Goal: Task Accomplishment & Management: Manage account settings

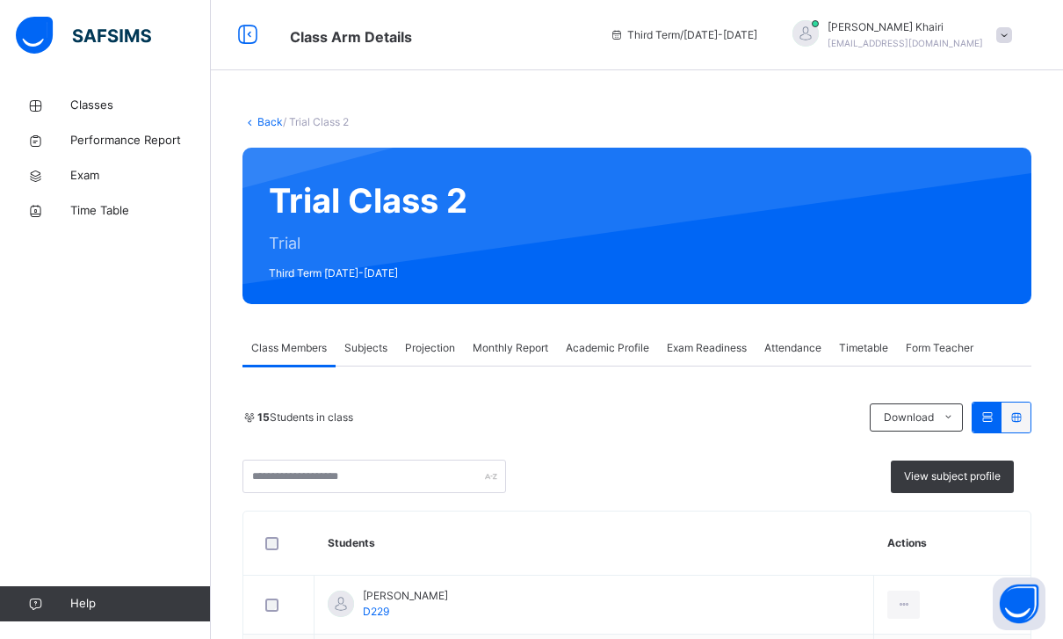
click at [426, 341] on span "Projection" at bounding box center [430, 348] width 50 height 16
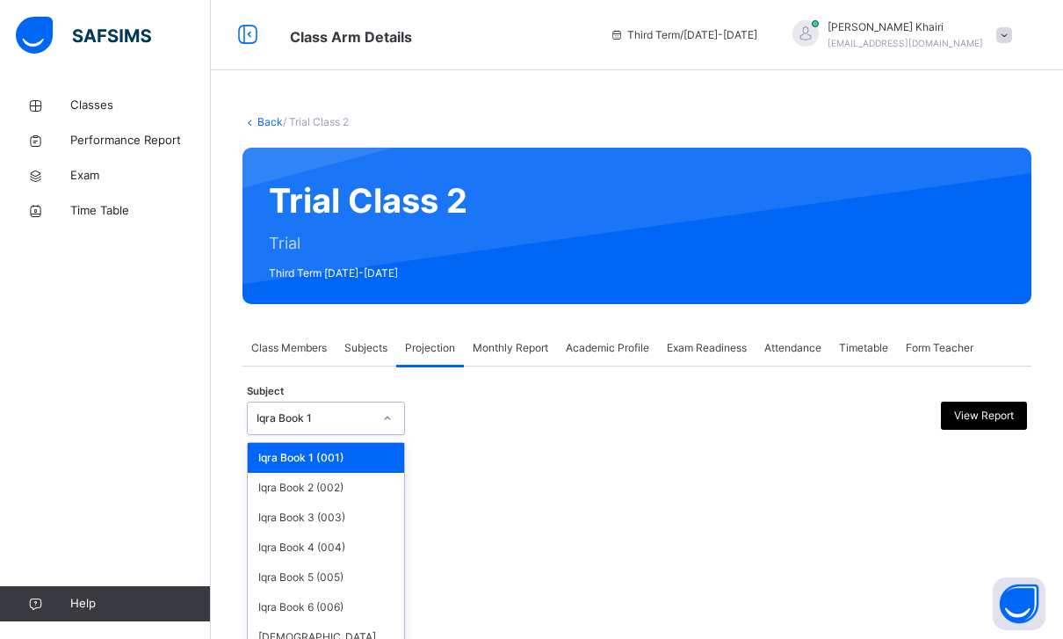
click at [293, 409] on div "Iqra Book 1" at bounding box center [309, 418] width 123 height 27
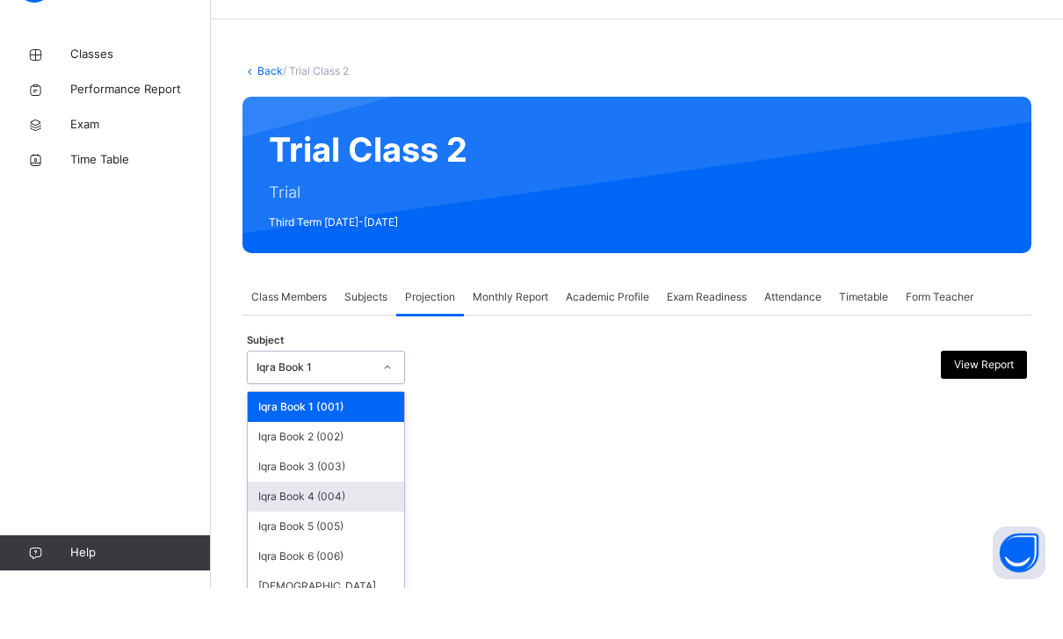
click at [337, 532] on div "Iqra Book 4 (004)" at bounding box center [326, 547] width 156 height 30
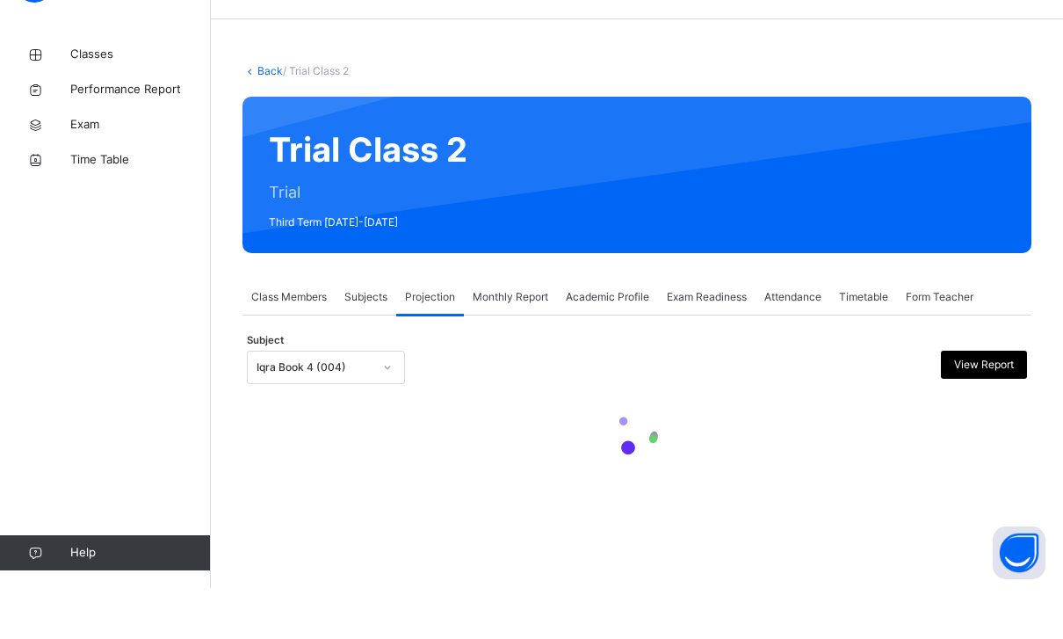
scroll to position [56, 0]
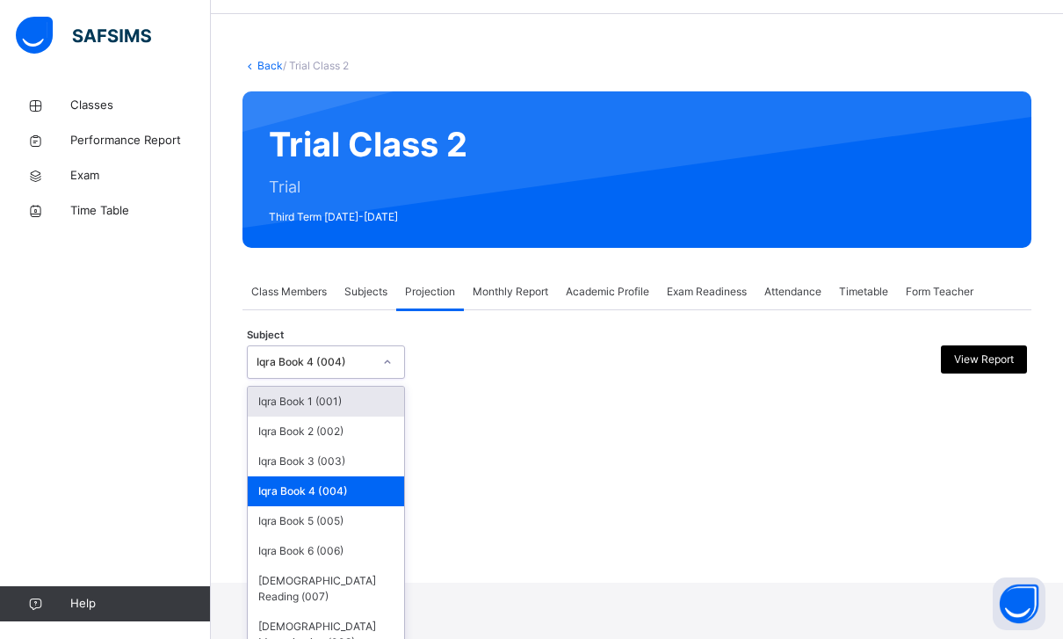
click at [357, 363] on div "Iqra Book 4 (004)" at bounding box center [315, 362] width 116 height 16
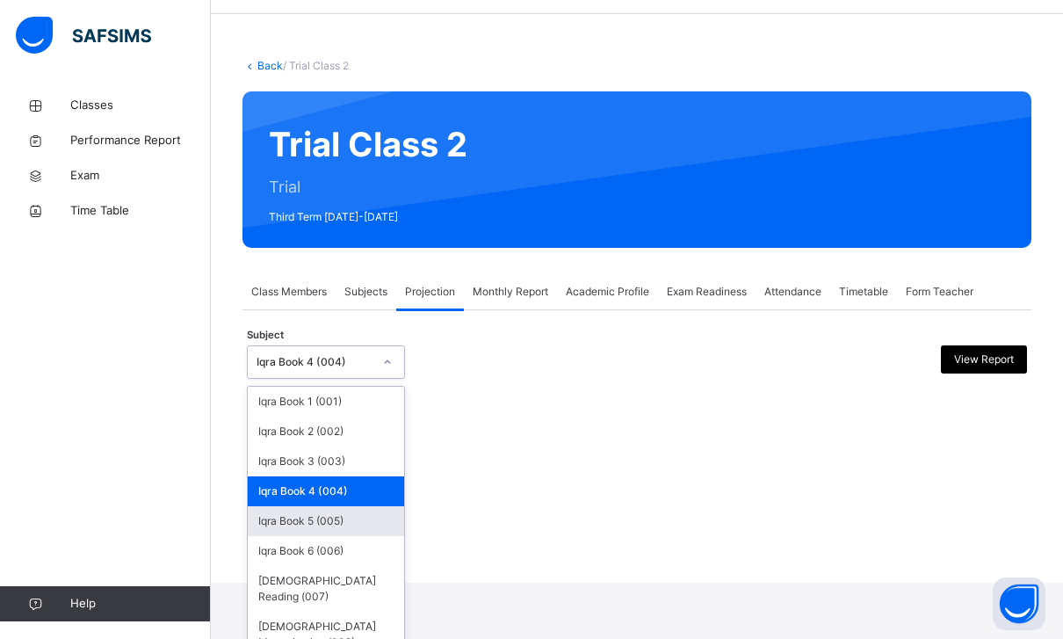
click at [327, 524] on div "Iqra Book 5 (005)" at bounding box center [326, 521] width 156 height 30
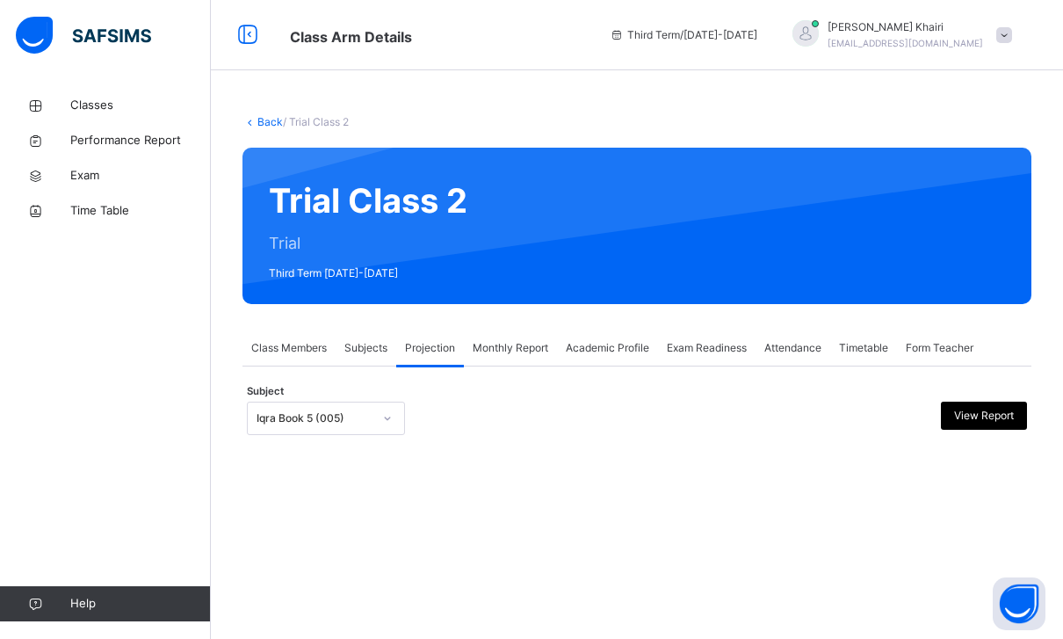
click at [280, 330] on div "Class Members" at bounding box center [289, 347] width 93 height 35
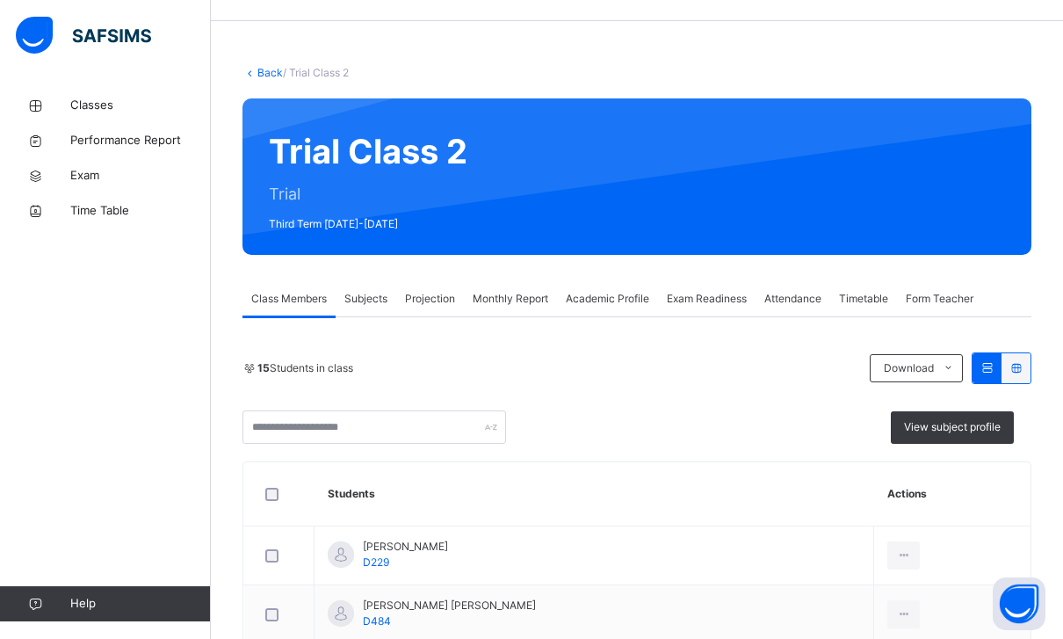
scroll to position [86, 0]
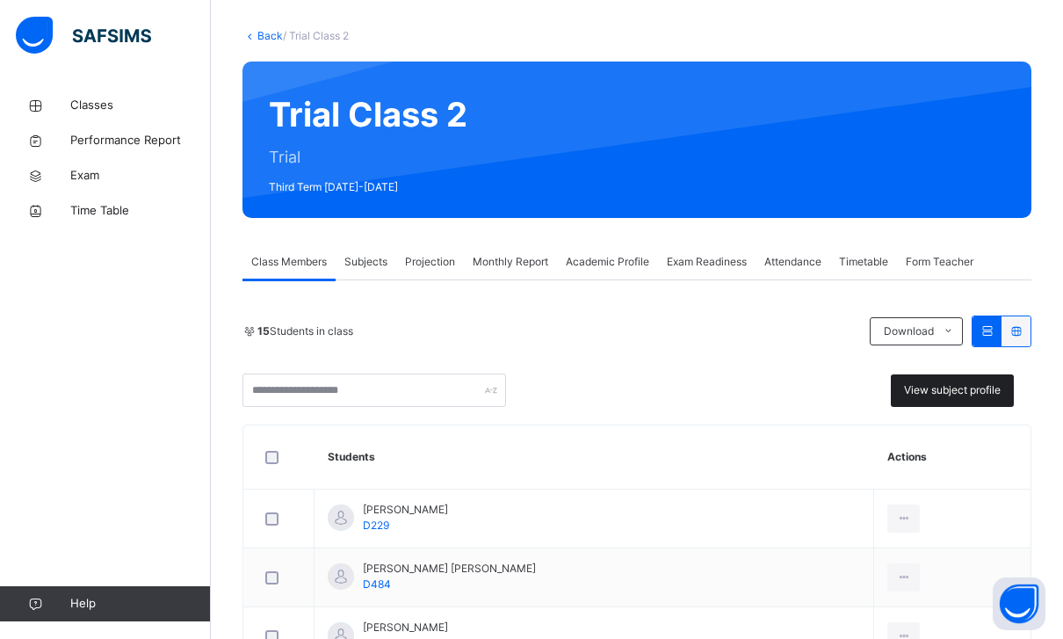
click at [970, 405] on div "View subject profile" at bounding box center [952, 390] width 123 height 33
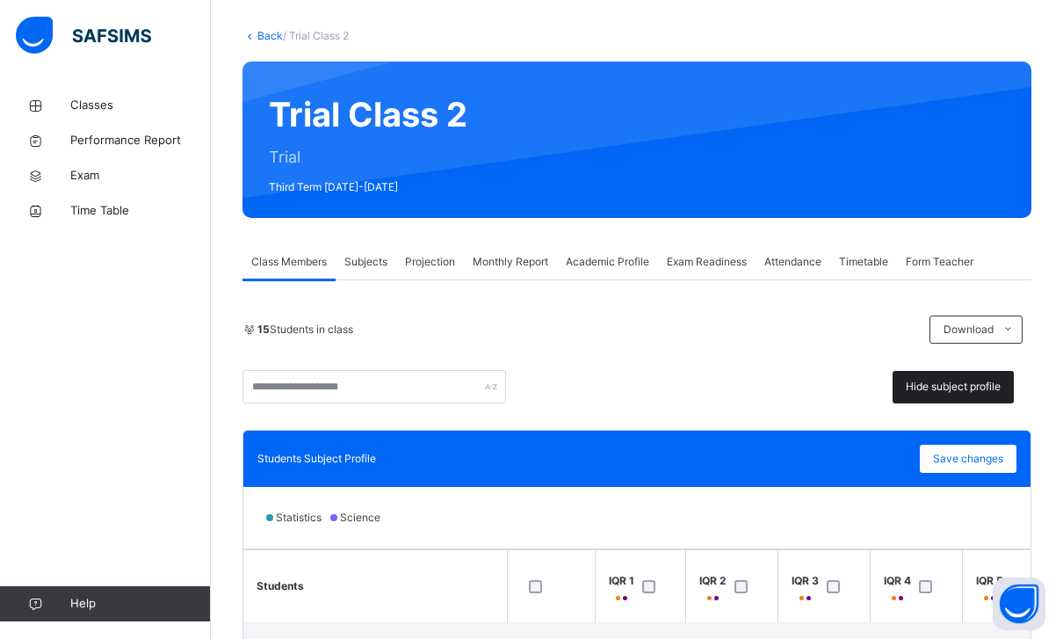
click at [979, 391] on span "Hide subject profile" at bounding box center [953, 387] width 95 height 16
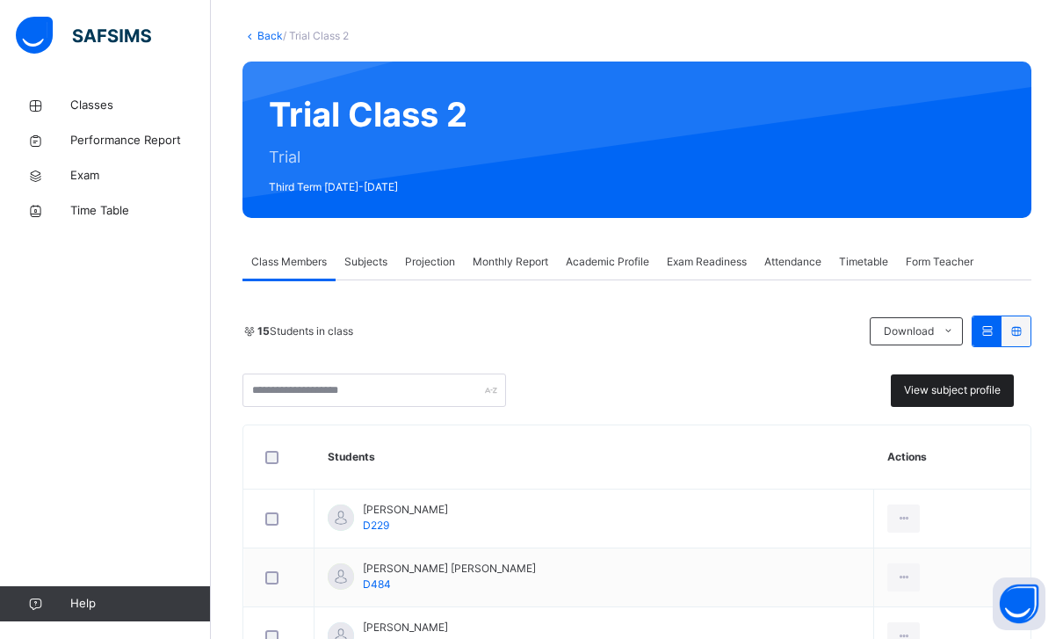
click at [991, 391] on span "View subject profile" at bounding box center [952, 390] width 97 height 16
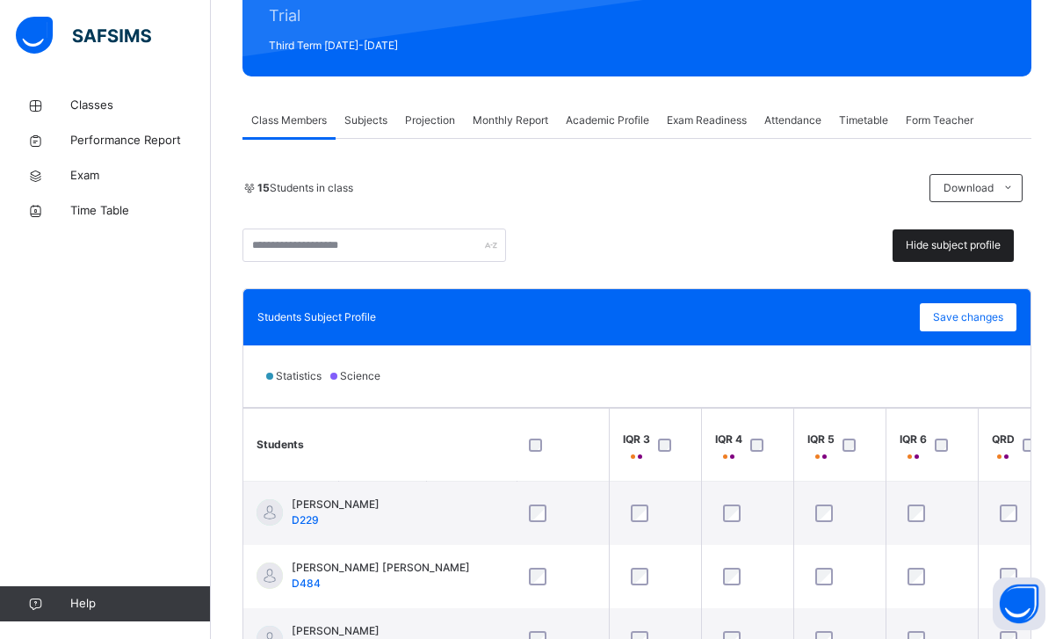
scroll to position [-1, 180]
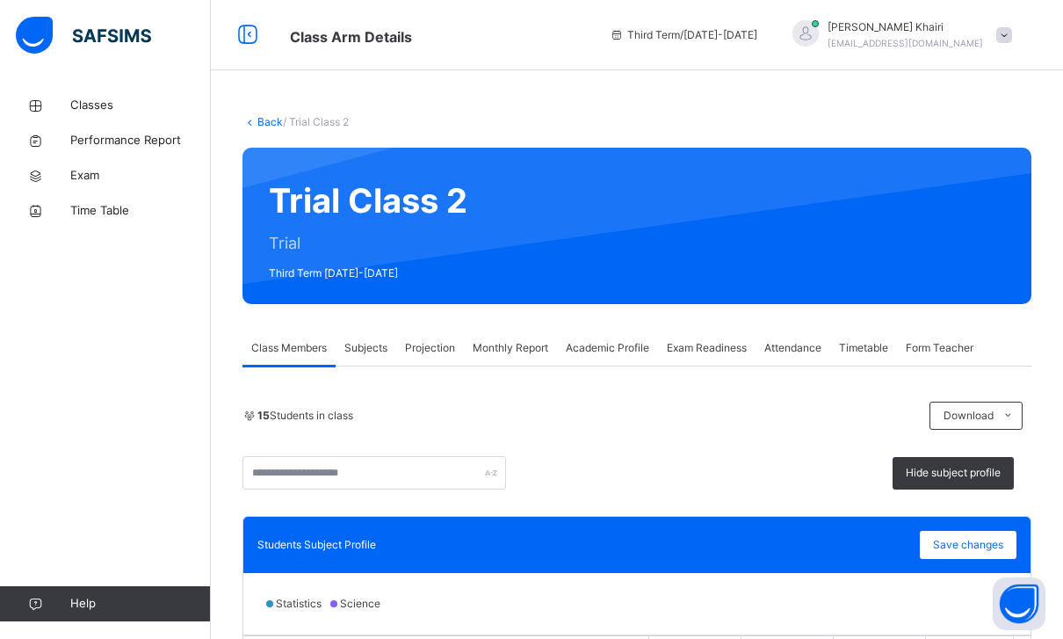
click at [972, 50] on div "Hafiz [PERSON_NAME] [EMAIL_ADDRESS][DOMAIN_NAME]" at bounding box center [906, 35] width 156 height 32
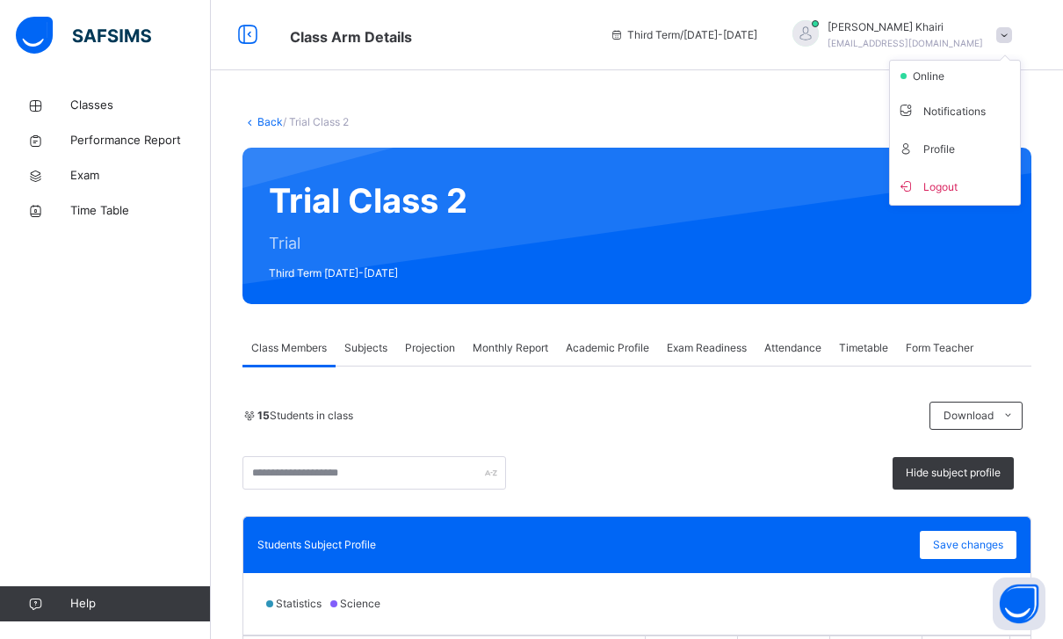
click at [981, 35] on div "Hafiz [PERSON_NAME] [EMAIL_ADDRESS][DOMAIN_NAME]" at bounding box center [906, 35] width 156 height 32
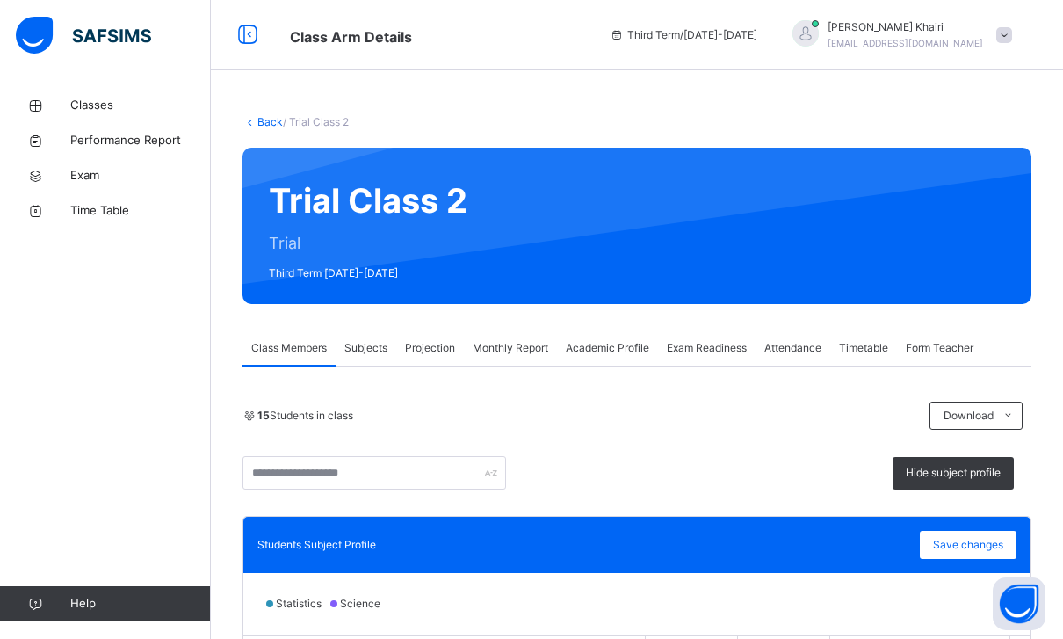
click at [981, 44] on span "[EMAIL_ADDRESS][DOMAIN_NAME]" at bounding box center [906, 43] width 156 height 11
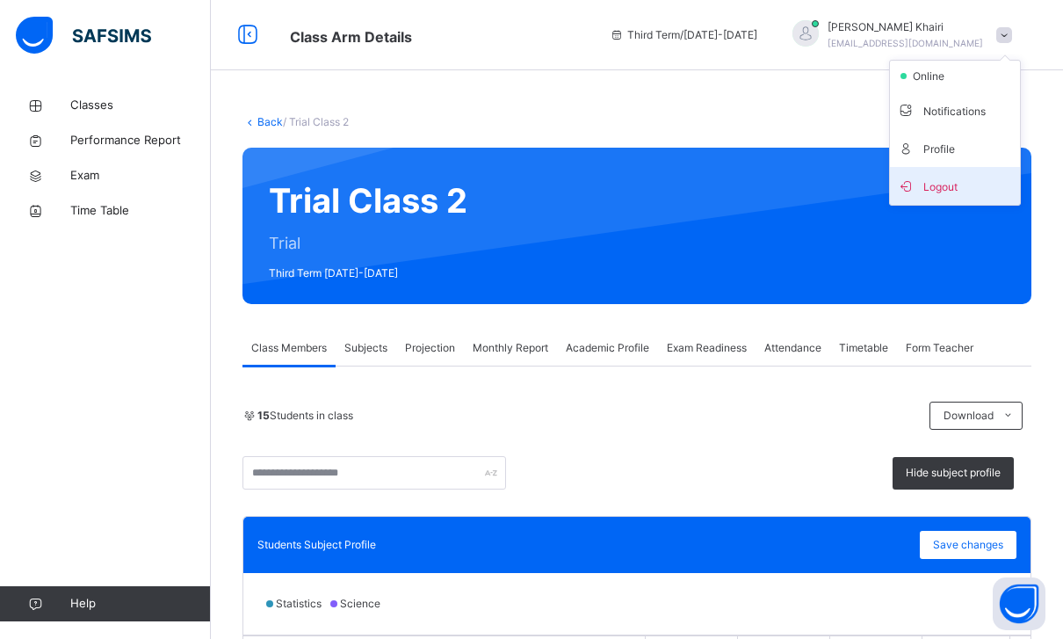
click at [996, 185] on span "Logout" at bounding box center [955, 186] width 116 height 24
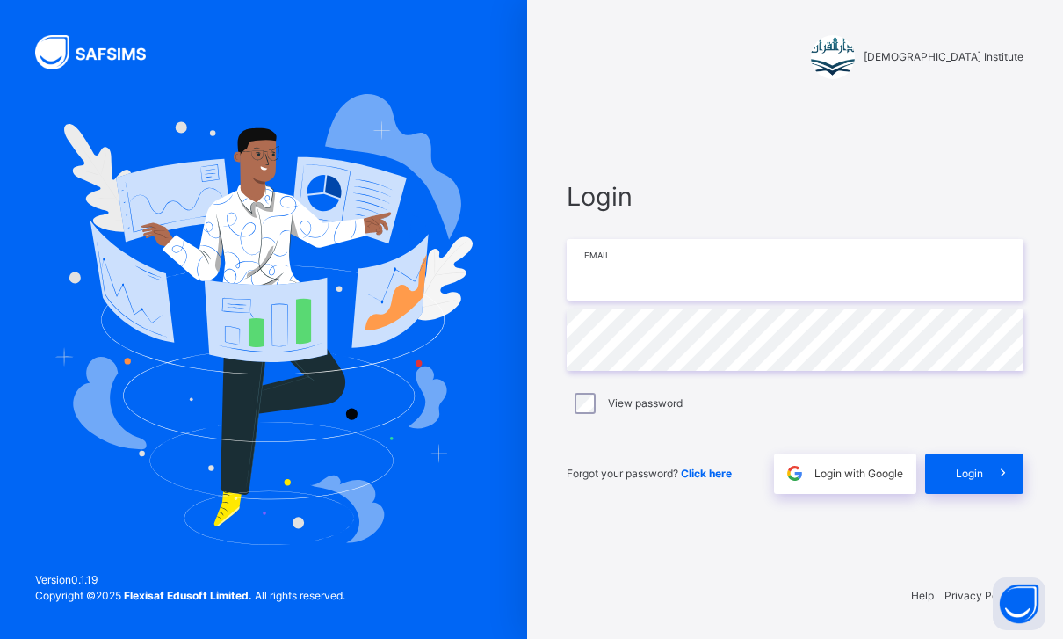
click at [876, 272] on input "email" at bounding box center [795, 270] width 457 height 62
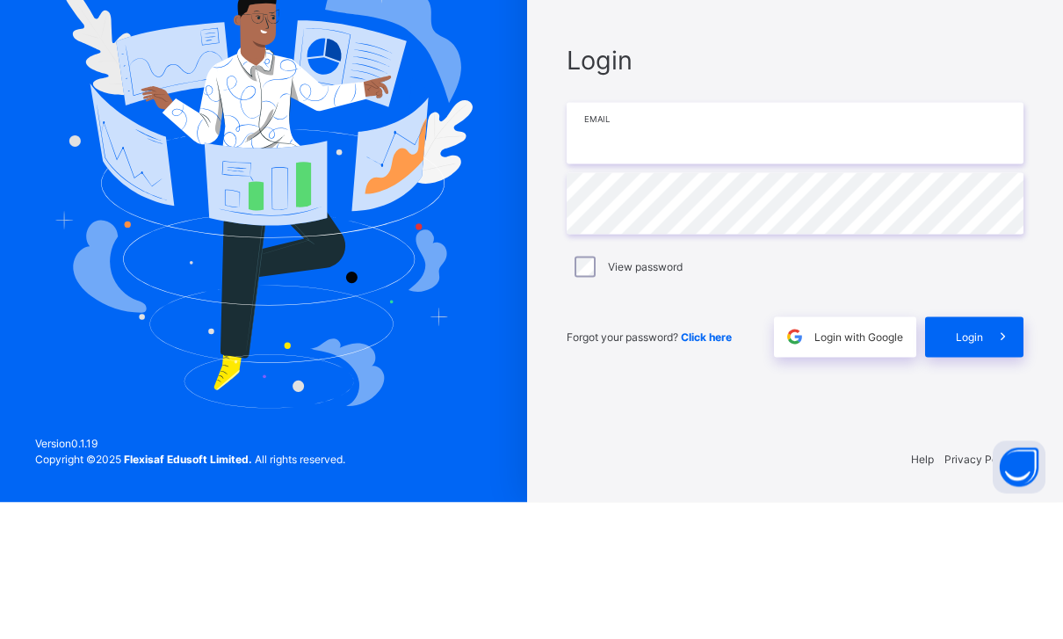
scroll to position [56, 0]
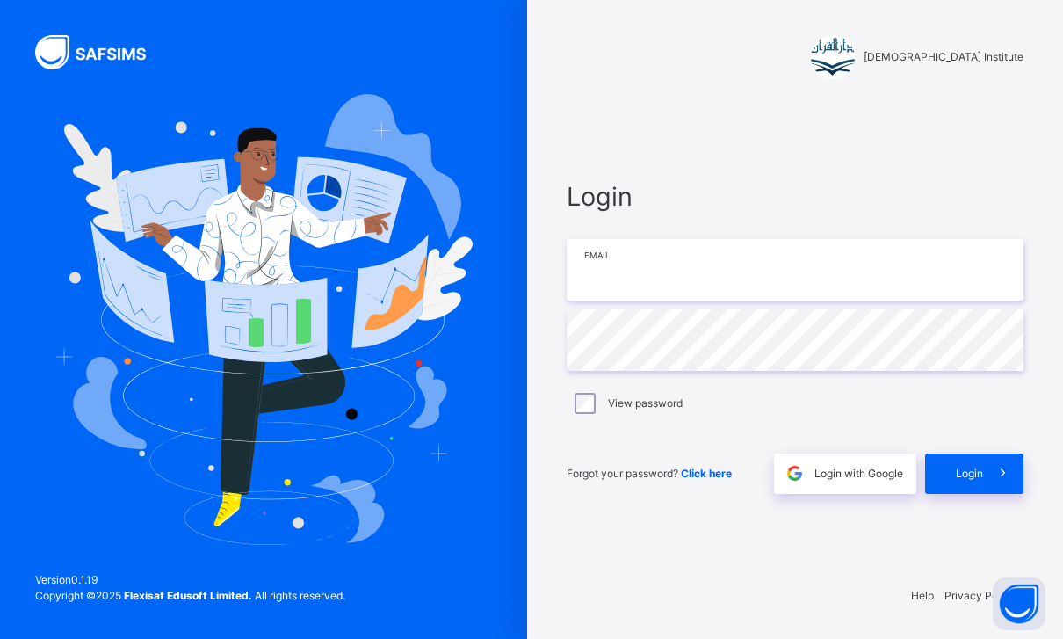
type input "**********"
click at [974, 466] on span "Login" at bounding box center [969, 474] width 27 height 16
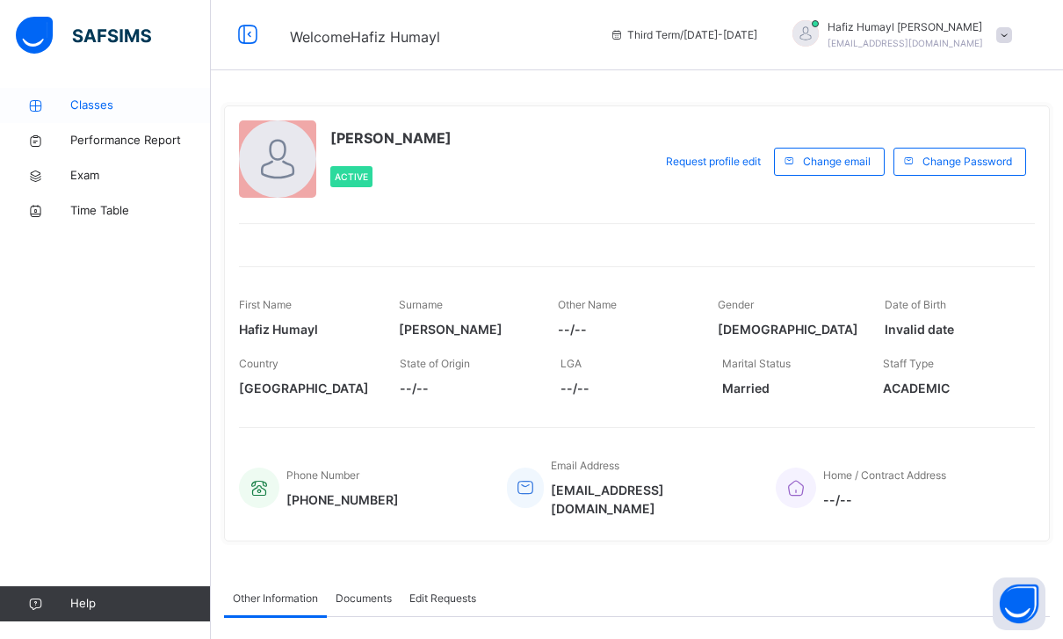
click at [76, 96] on link "Classes" at bounding box center [105, 105] width 211 height 35
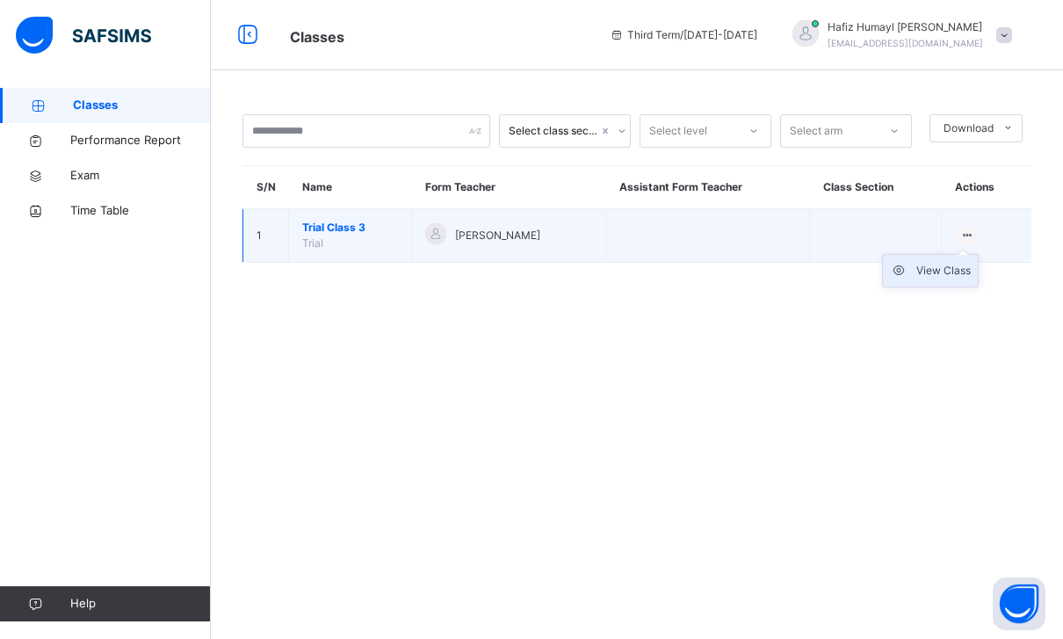
click at [941, 269] on div "View Class" at bounding box center [943, 271] width 54 height 18
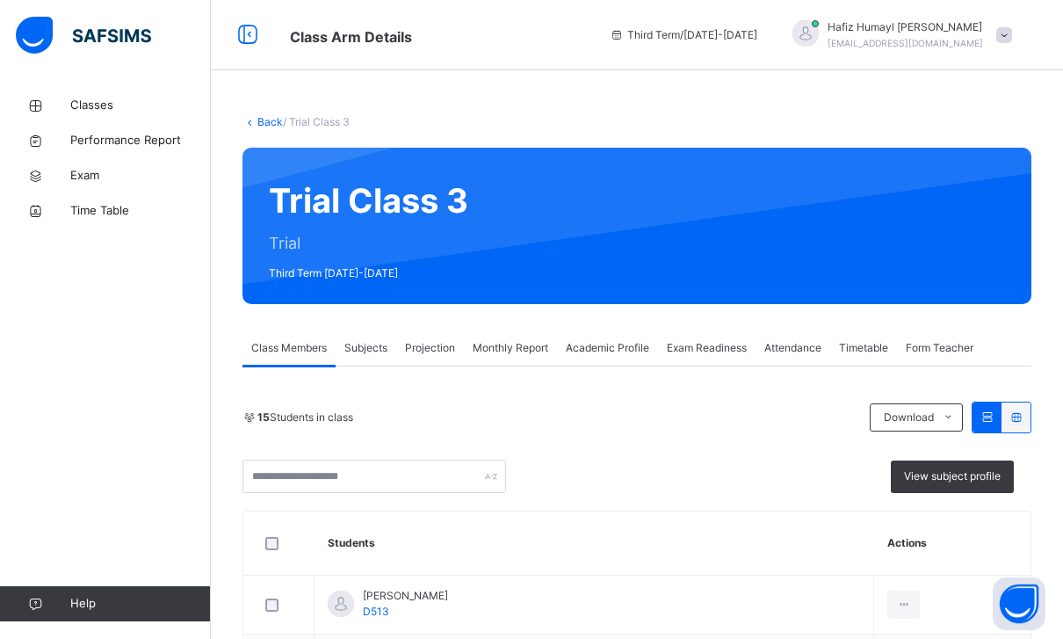
click at [411, 359] on div "Projection" at bounding box center [430, 347] width 68 height 35
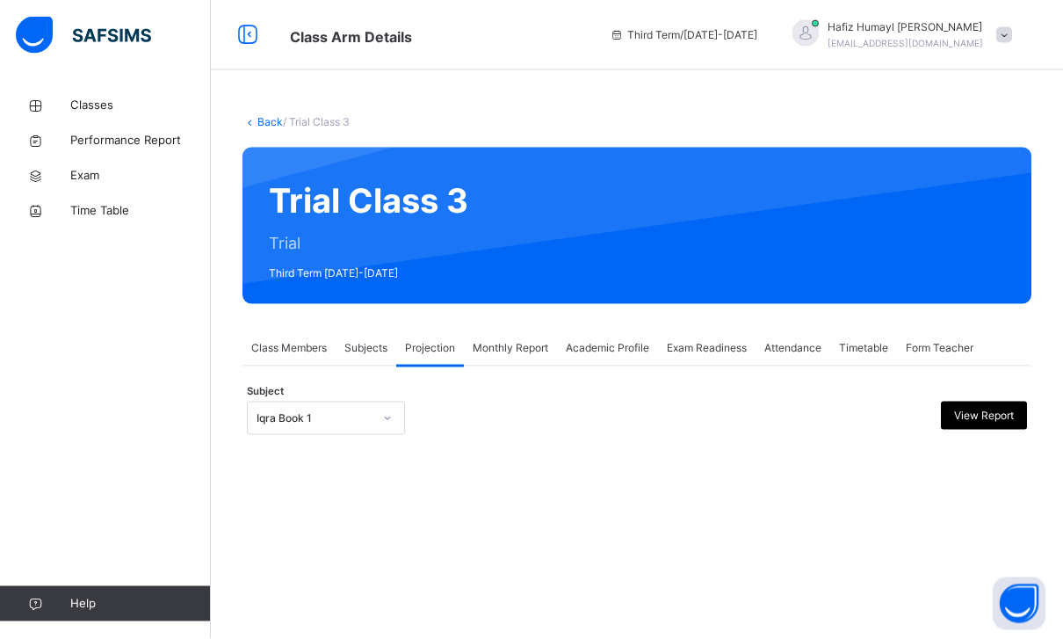
scroll to position [56, 0]
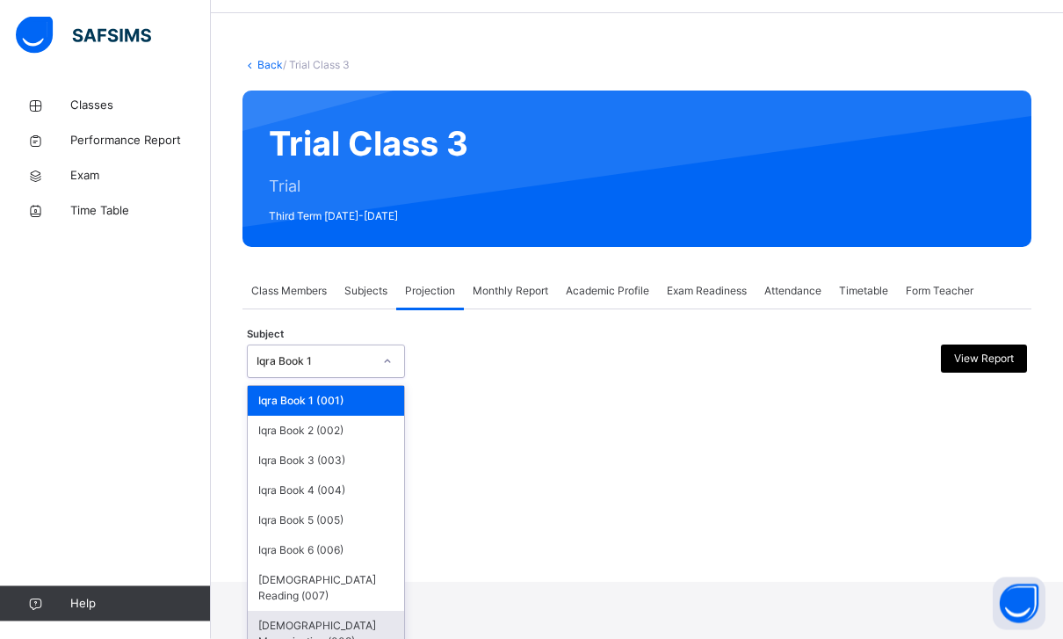
click at [285, 612] on div "[DEMOGRAPHIC_DATA] Memorisation (008)" at bounding box center [326, 635] width 156 height 46
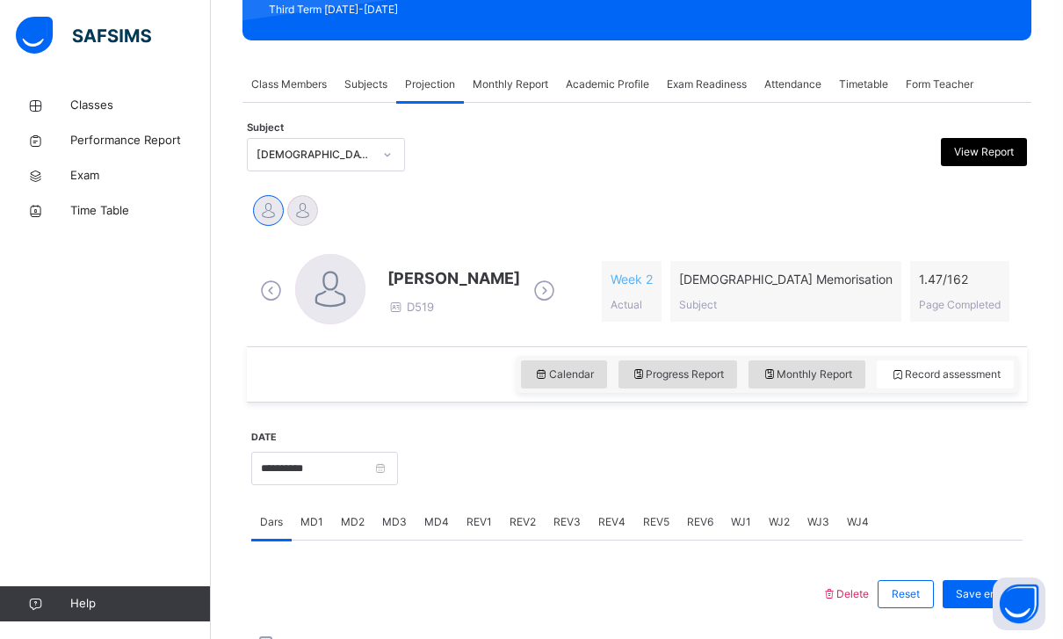
scroll to position [263, 0]
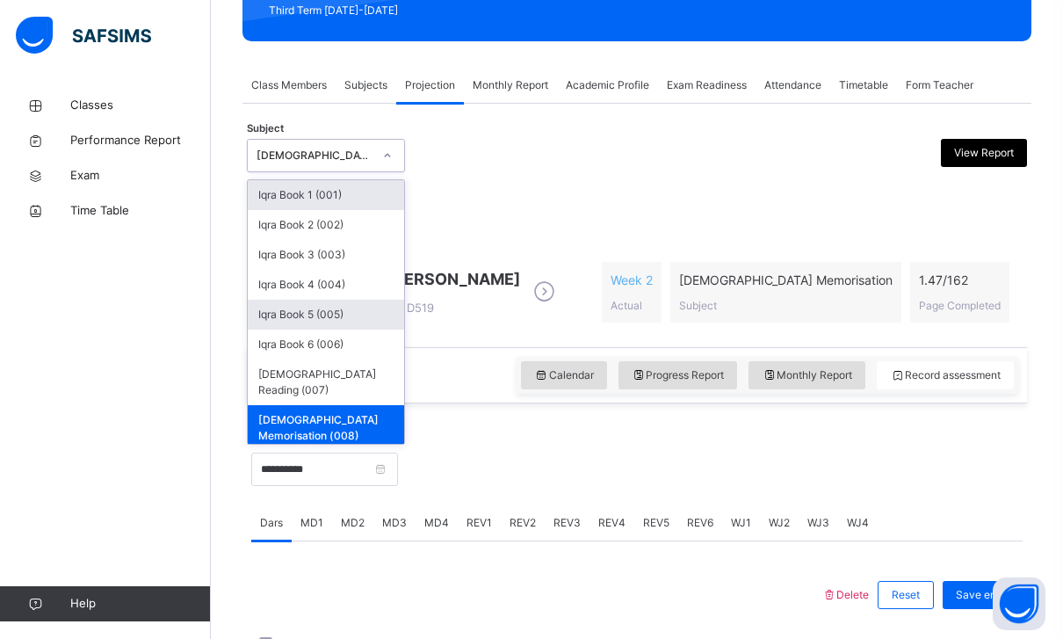
click at [286, 308] on div "Iqra Book 5 (005)" at bounding box center [326, 315] width 156 height 30
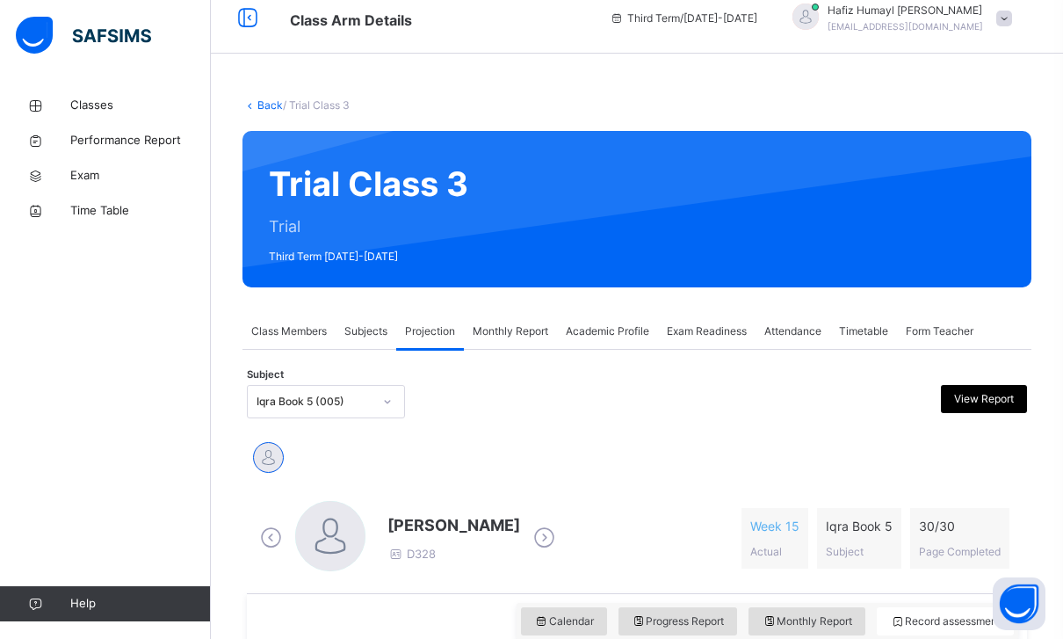
scroll to position [25, 0]
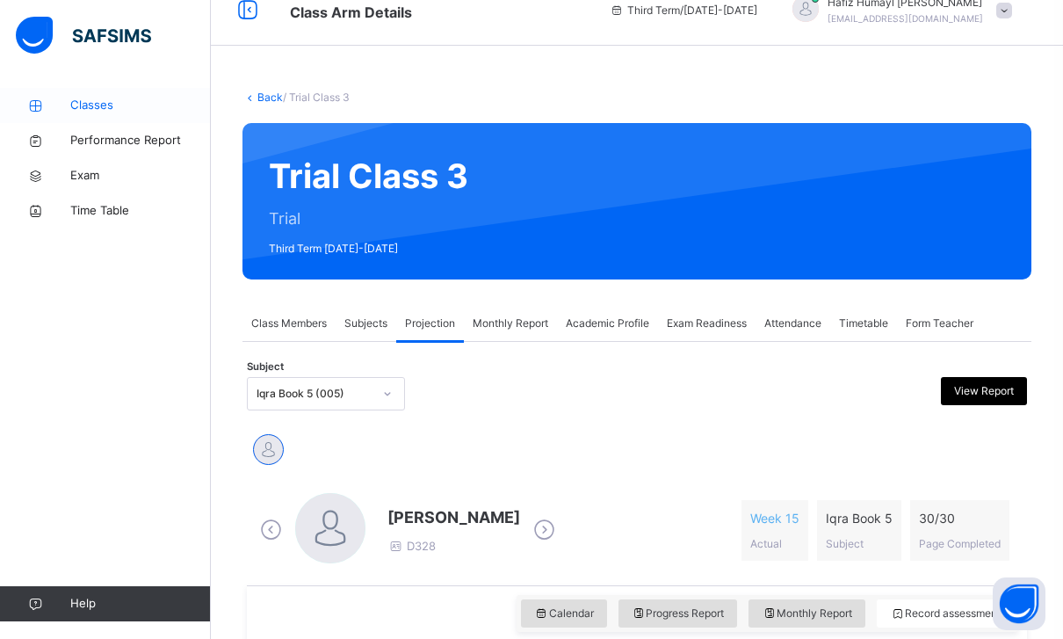
click at [85, 95] on link "Classes" at bounding box center [105, 105] width 211 height 35
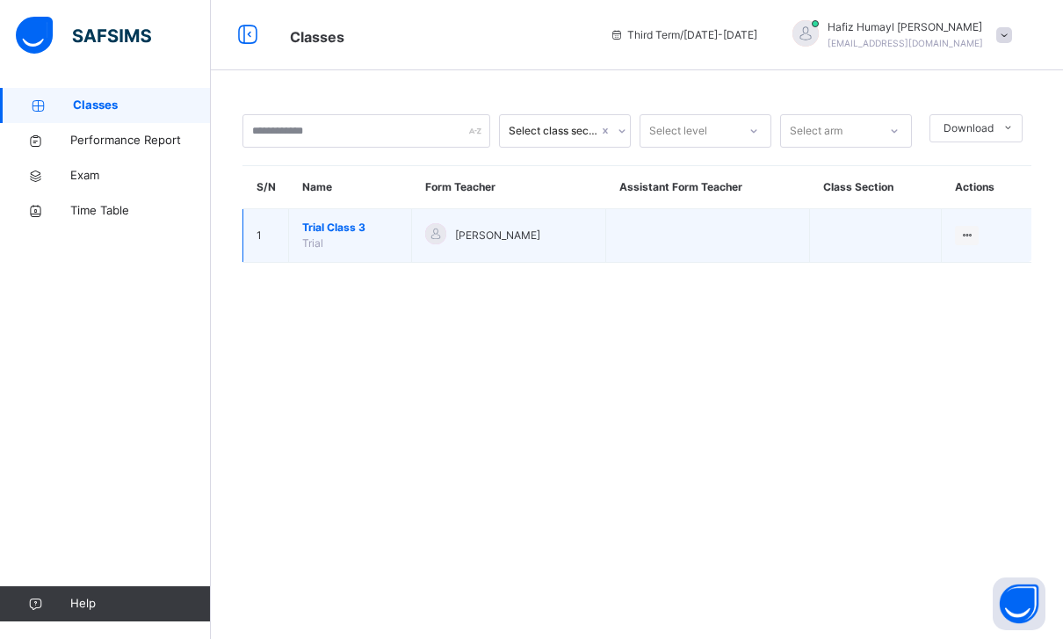
click at [953, 243] on td "View Class" at bounding box center [987, 236] width 90 height 54
click at [960, 271] on div "View Class" at bounding box center [943, 271] width 54 height 18
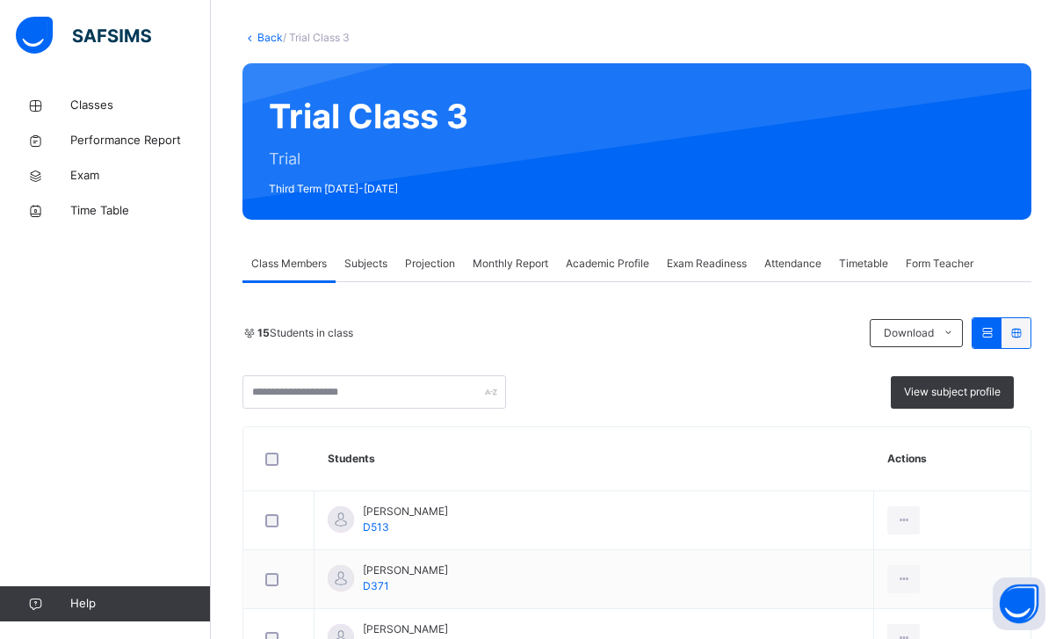
scroll to position [86, 0]
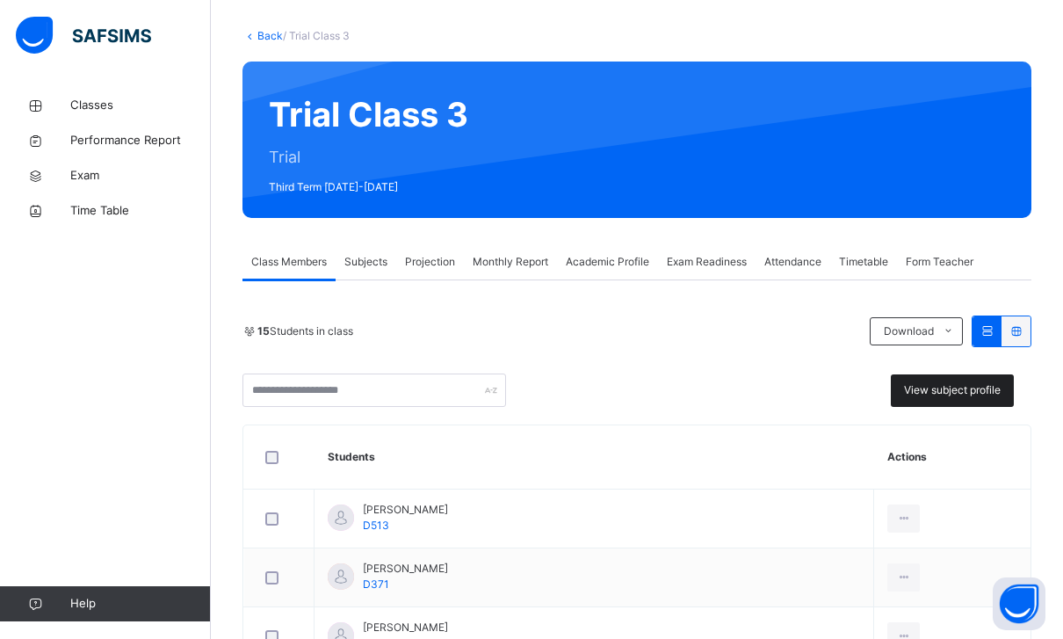
click at [1003, 374] on div "View subject profile" at bounding box center [952, 390] width 123 height 33
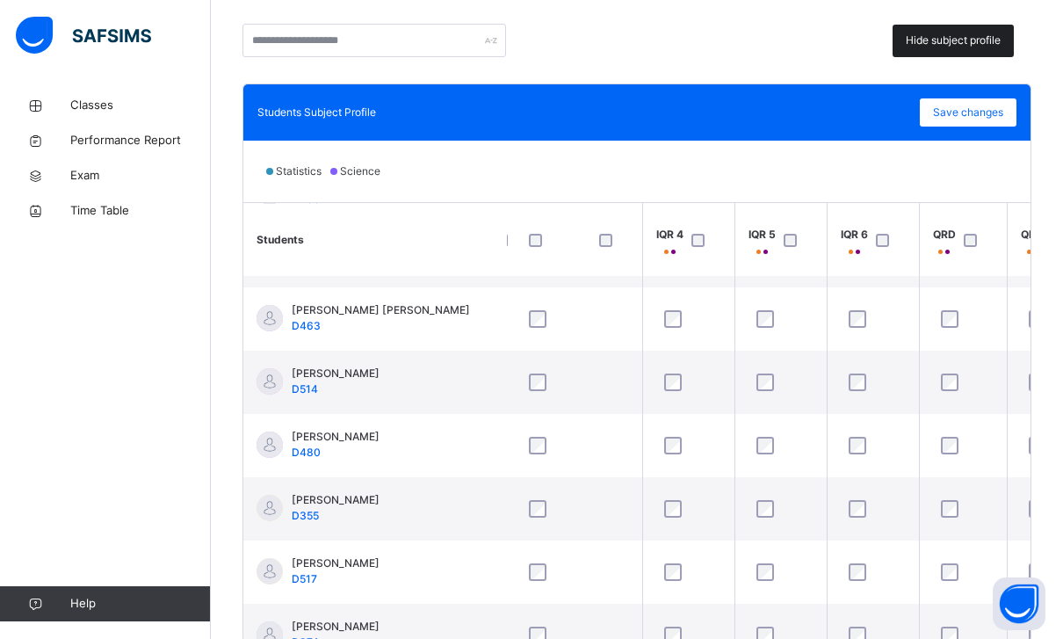
scroll to position [432, 227]
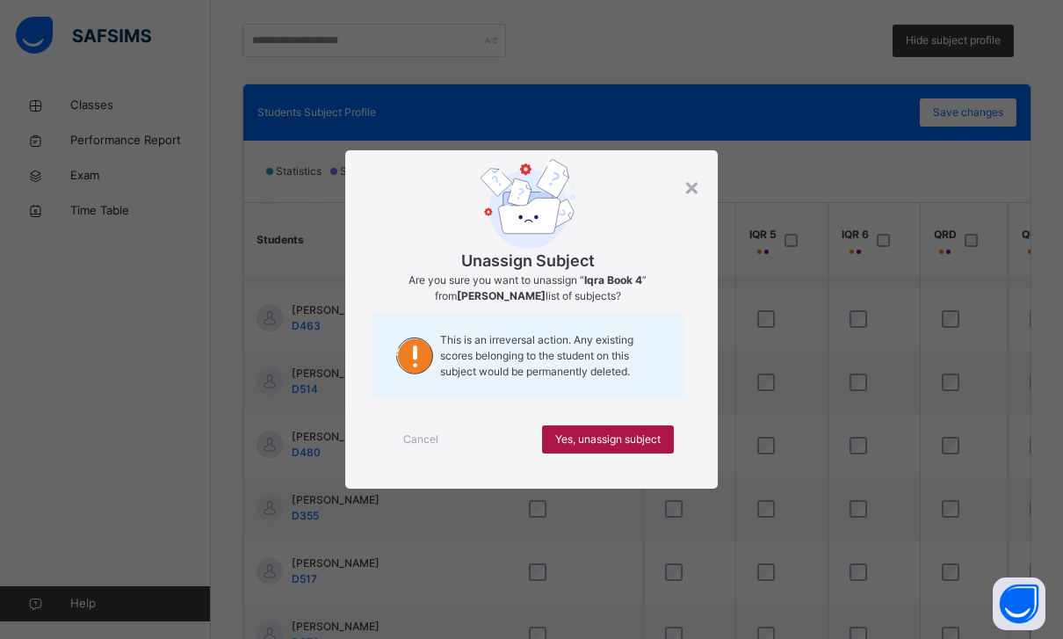
click at [659, 447] on span "Yes, unassign subject" at bounding box center [607, 439] width 105 height 16
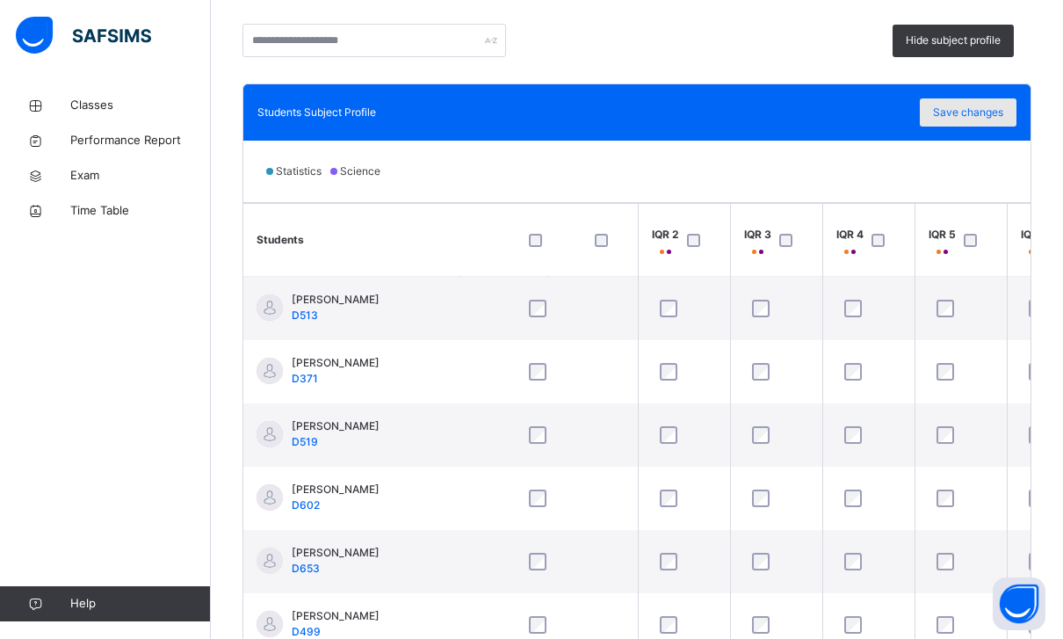
scroll to position [0, 47]
click at [993, 109] on span "Save changes" at bounding box center [968, 113] width 70 height 16
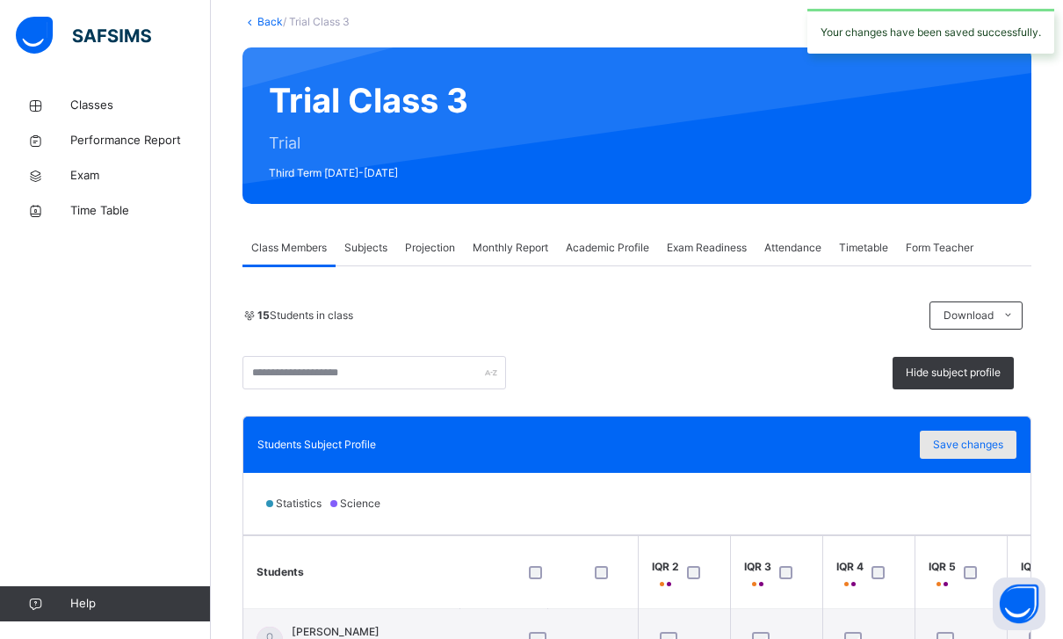
scroll to position [0, 0]
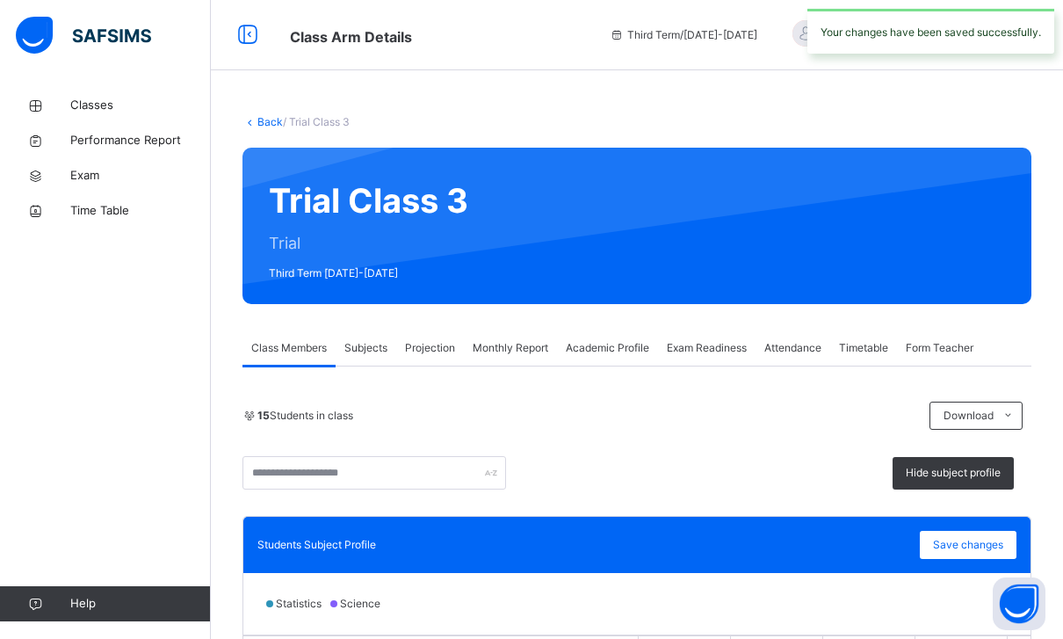
click at [505, 343] on span "Monthly Report" at bounding box center [511, 348] width 76 height 16
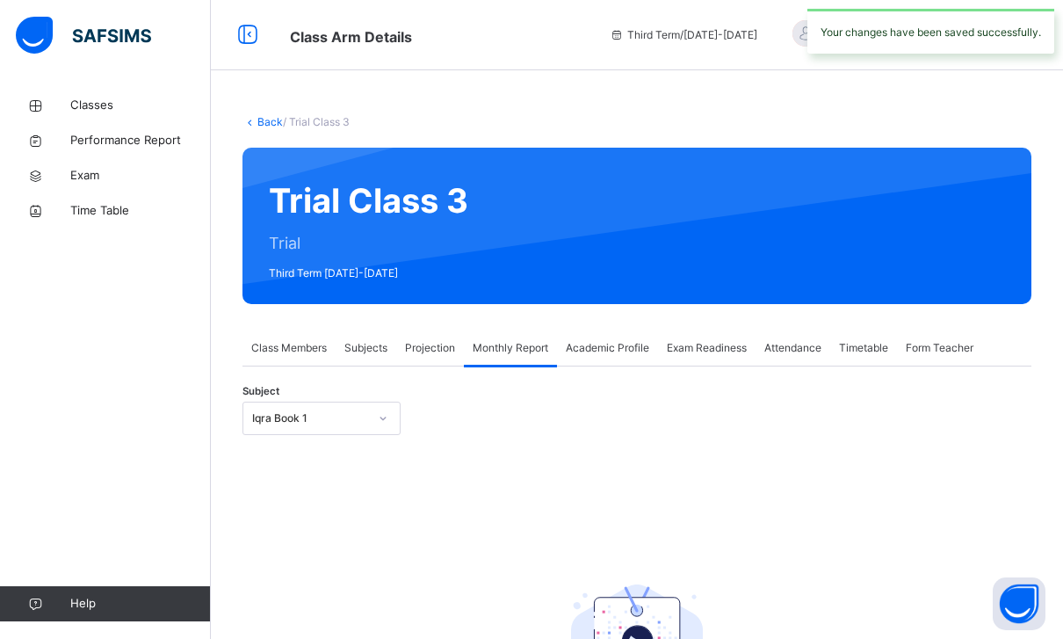
click at [368, 355] on span "Subjects" at bounding box center [365, 348] width 43 height 16
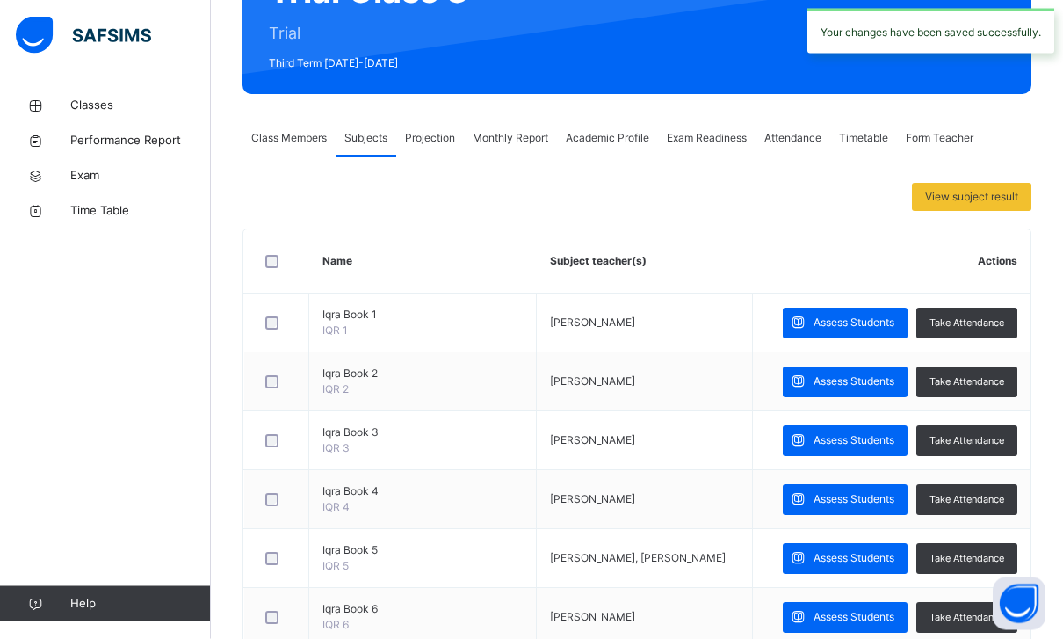
scroll to position [232, 0]
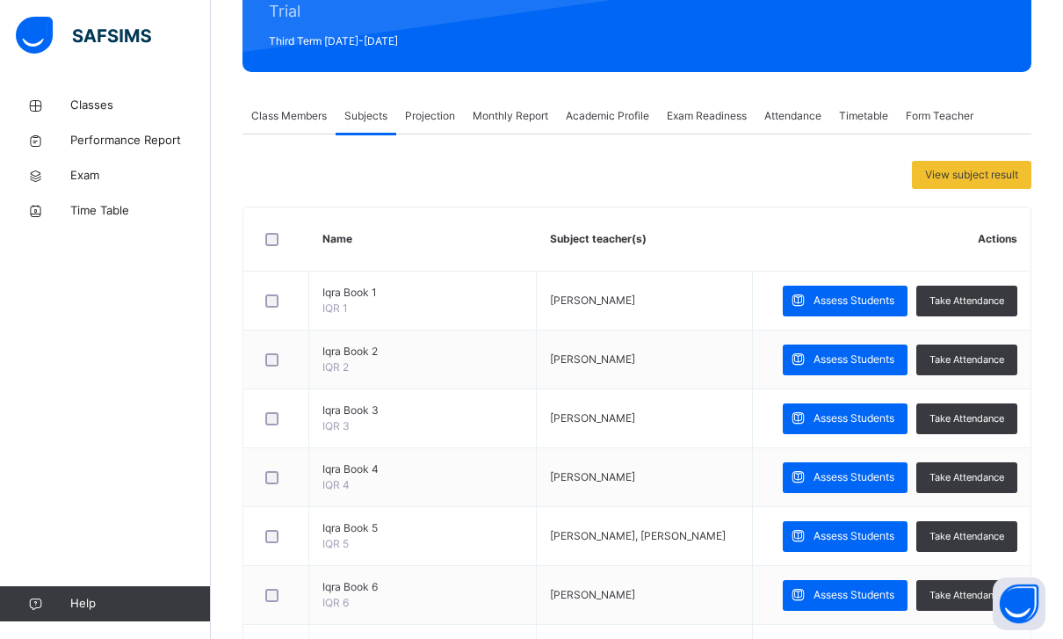
click at [423, 115] on span "Projection" at bounding box center [430, 116] width 50 height 16
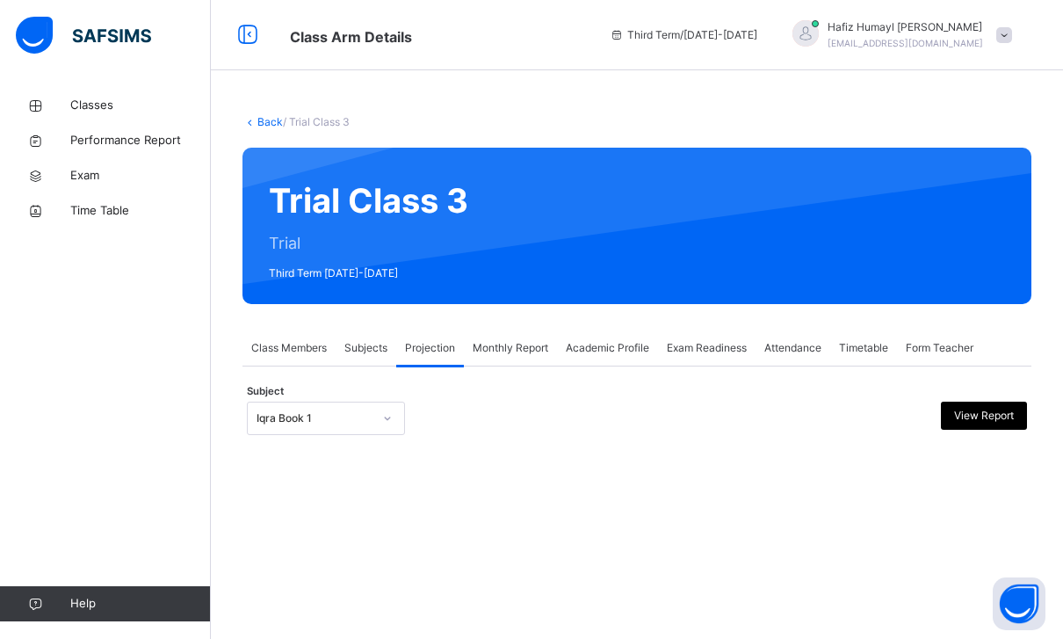
scroll to position [0, 0]
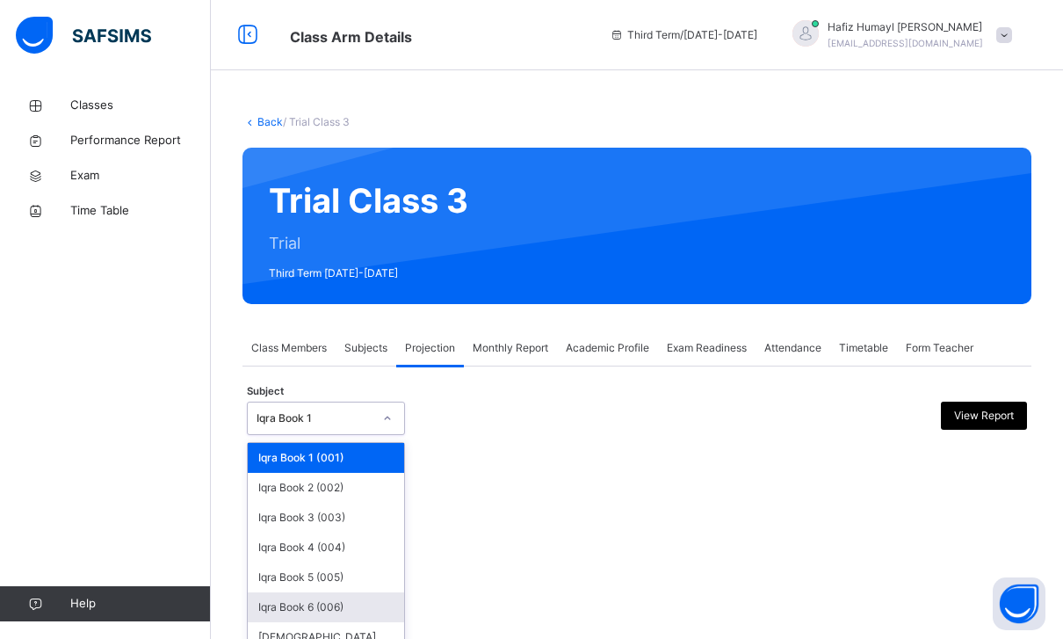
click at [276, 620] on div "Iqra Book 6 (006)" at bounding box center [326, 607] width 156 height 30
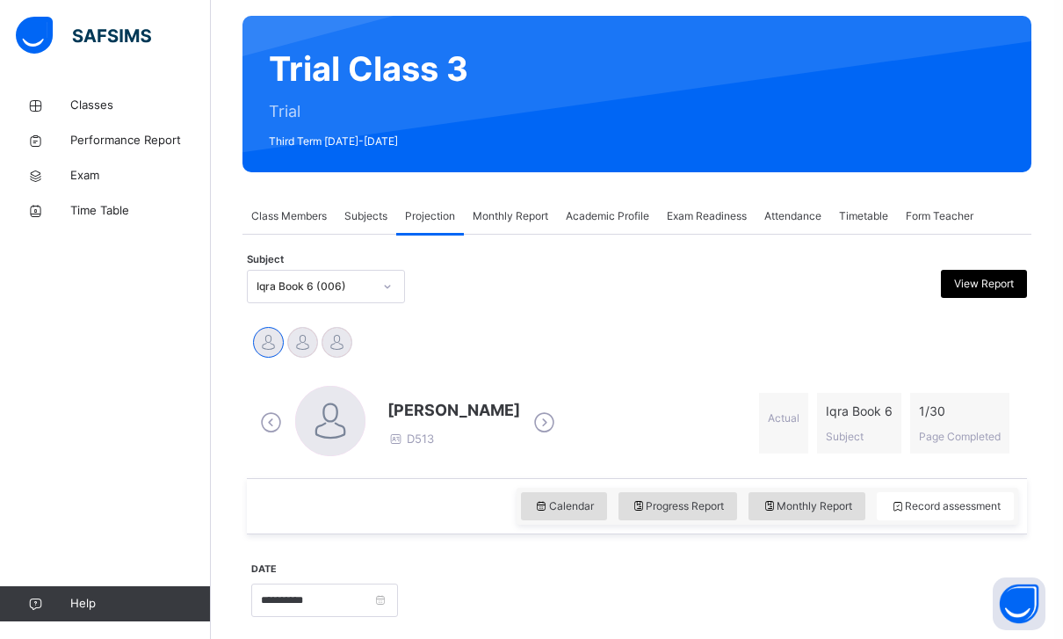
scroll to position [208, 0]
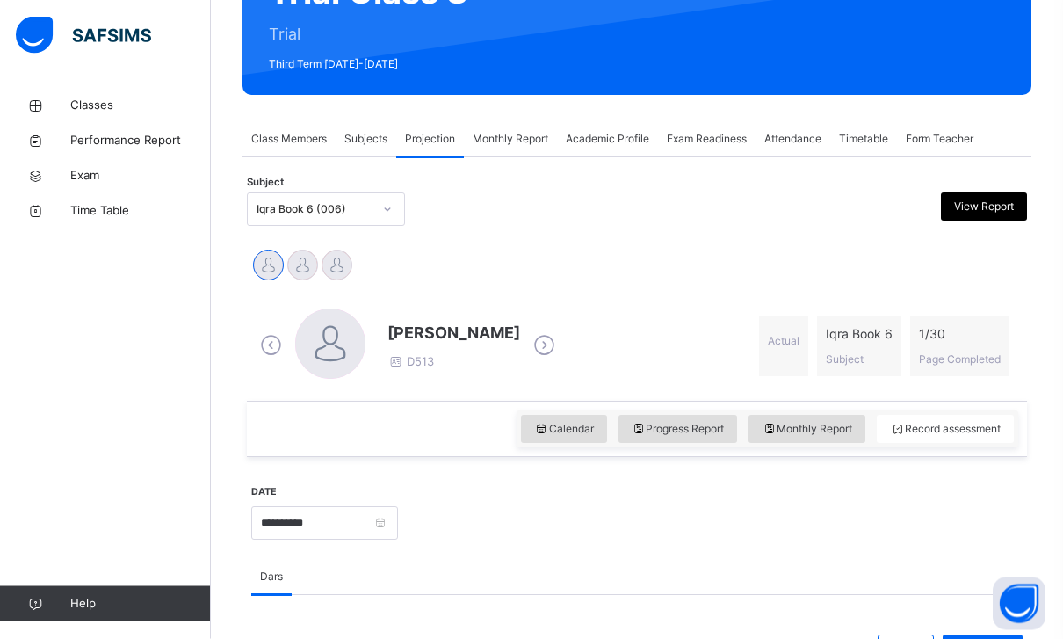
click at [808, 141] on span "Attendance" at bounding box center [792, 140] width 57 height 16
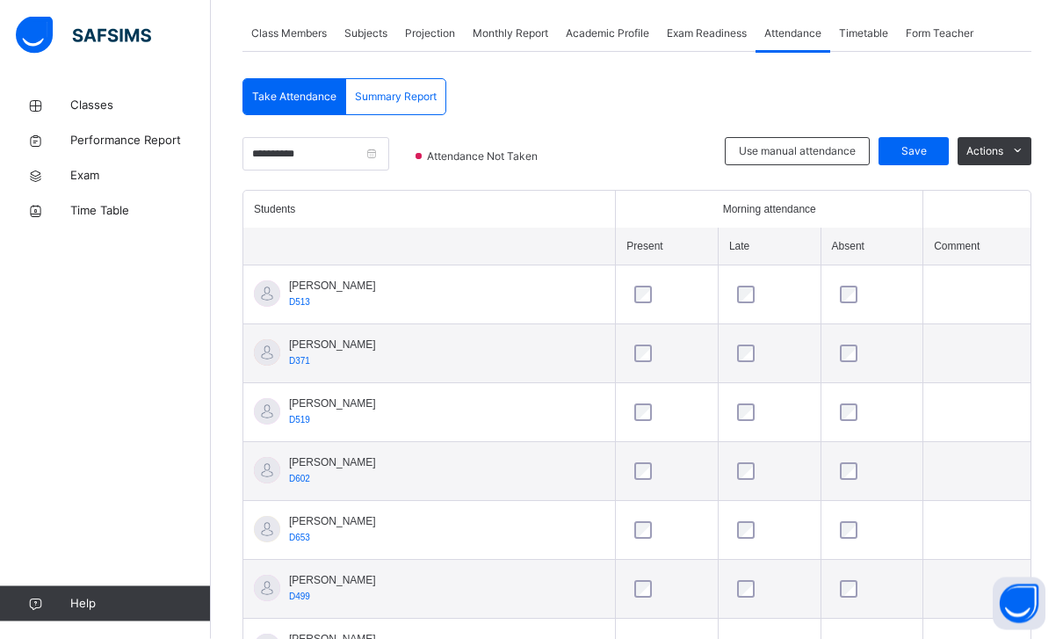
scroll to position [315, 0]
click at [837, 300] on div at bounding box center [873, 295] width 72 height 18
click at [866, 281] on div at bounding box center [872, 294] width 81 height 37
click at [868, 285] on div at bounding box center [872, 294] width 81 height 37
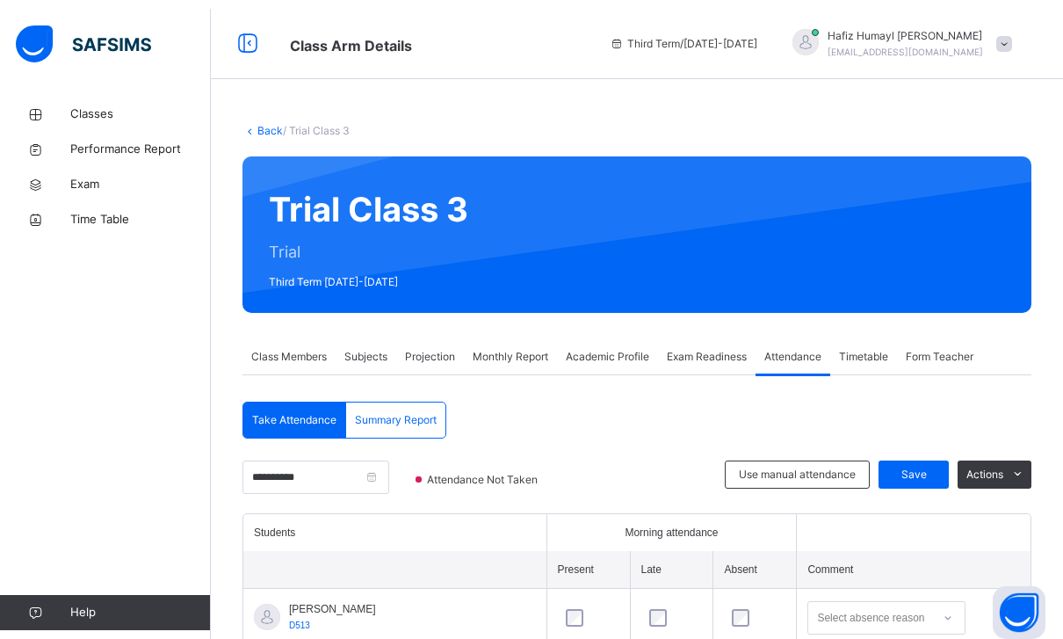
scroll to position [12, 0]
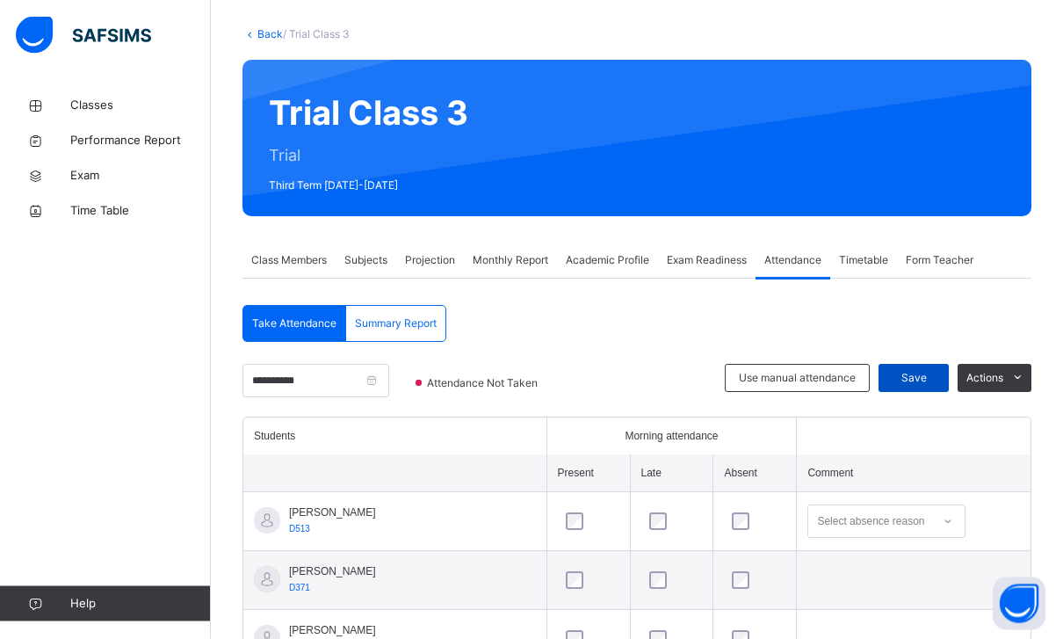
click at [924, 365] on div "Save" at bounding box center [914, 379] width 70 height 28
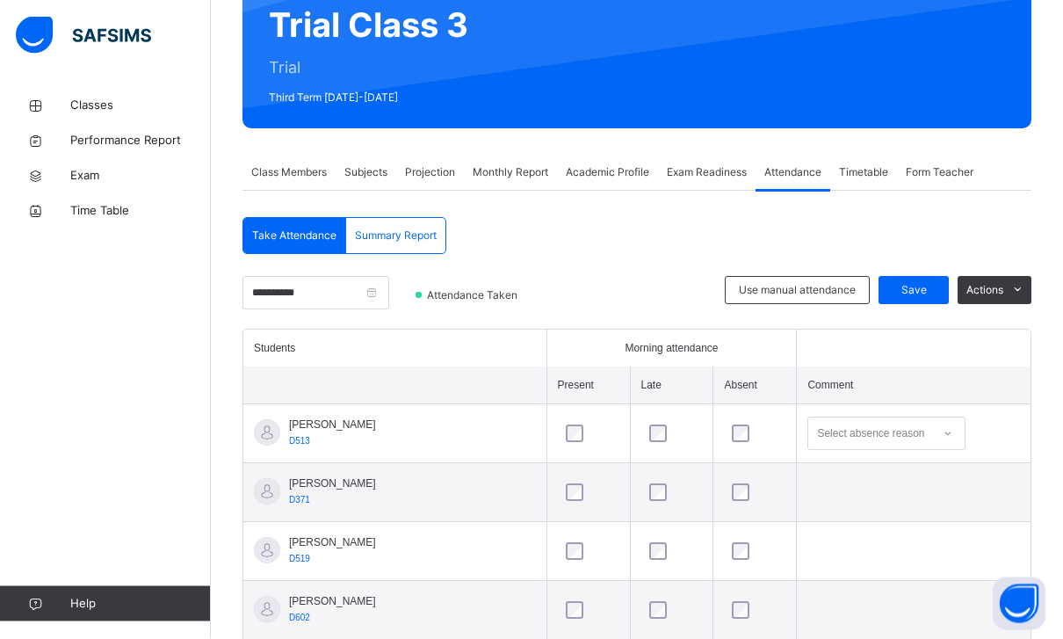
click at [431, 163] on div "Projection" at bounding box center [430, 173] width 68 height 35
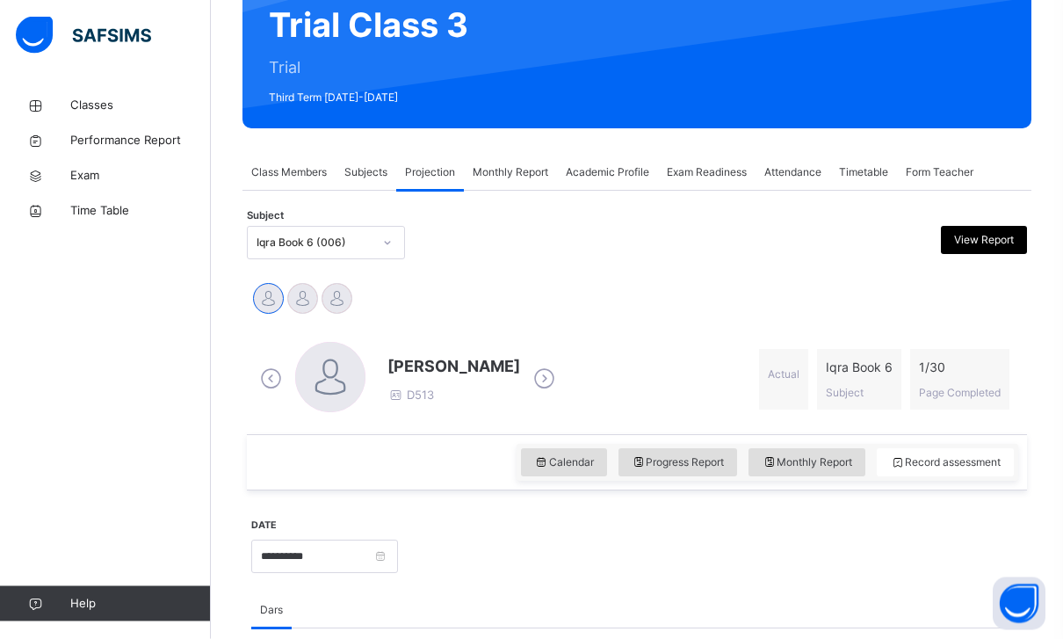
scroll to position [176, 0]
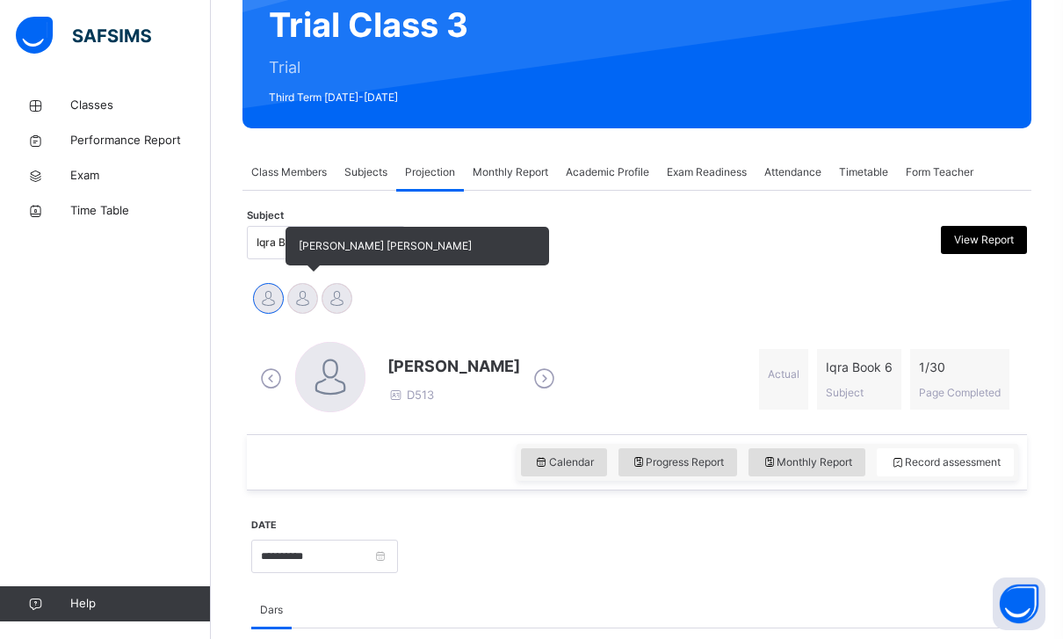
click at [301, 295] on div at bounding box center [302, 298] width 31 height 31
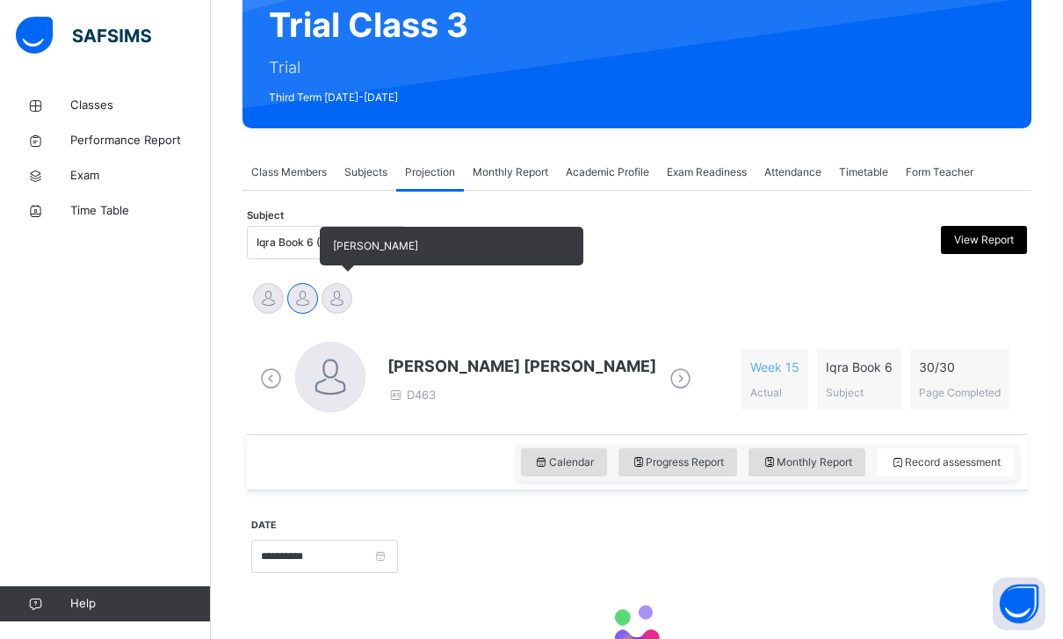
click at [345, 301] on div at bounding box center [337, 298] width 31 height 31
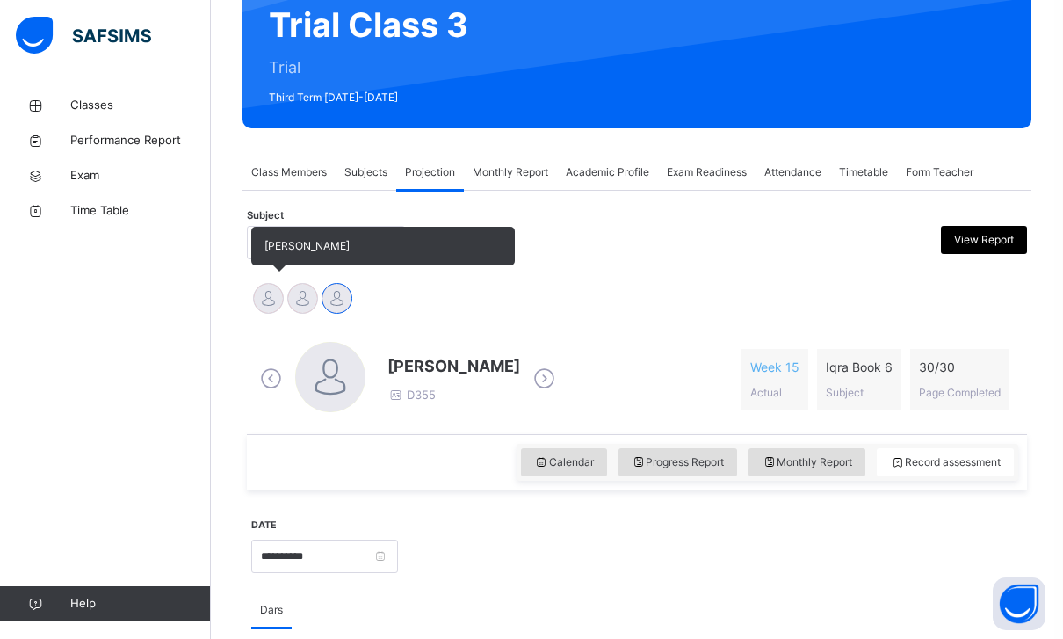
click at [257, 295] on div at bounding box center [268, 298] width 31 height 31
